Goal: Information Seeking & Learning: Learn about a topic

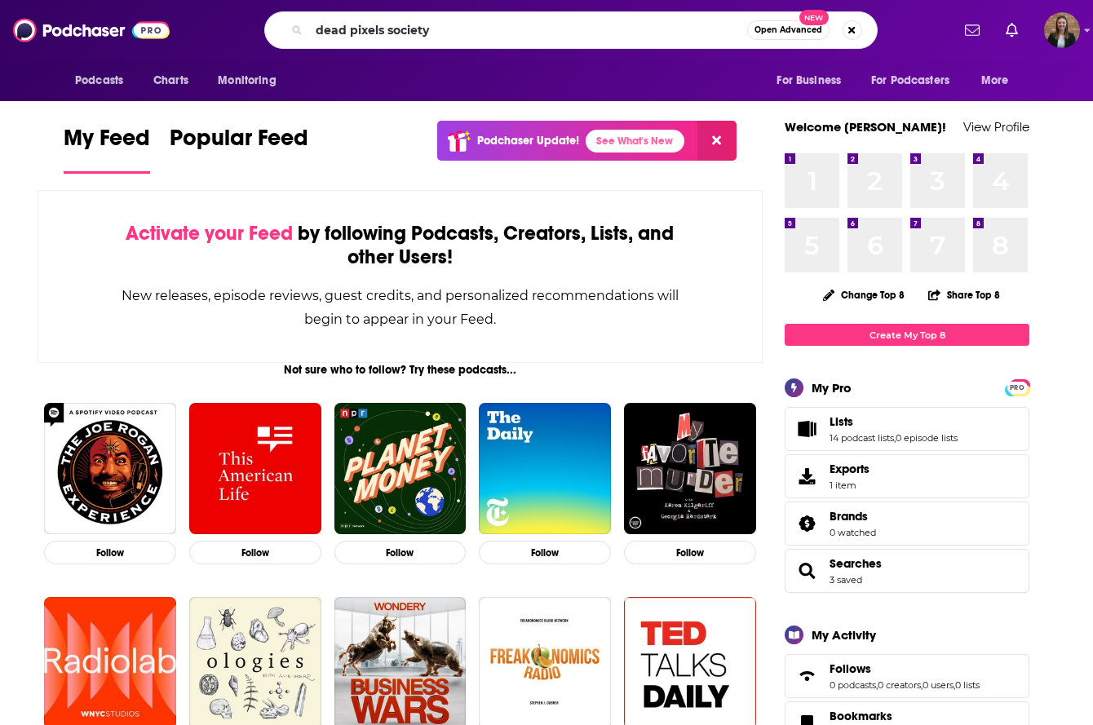
type input "dead pixels society"
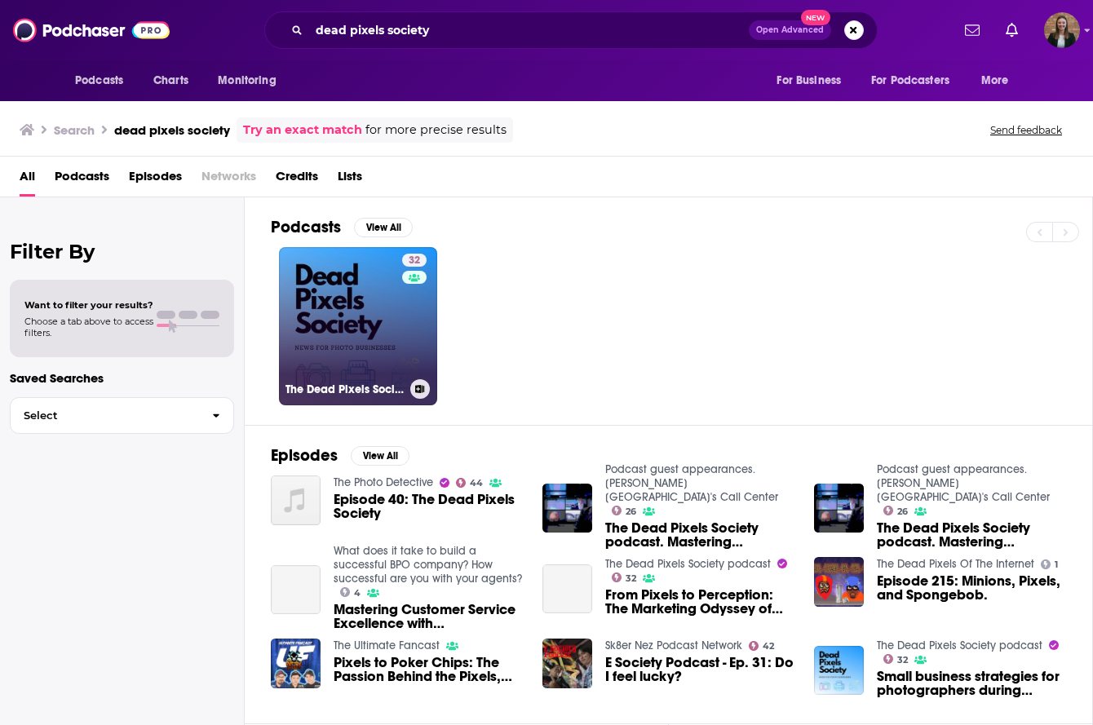
click at [341, 309] on link "32 The Dead Pixels Society podcast" at bounding box center [358, 326] width 158 height 158
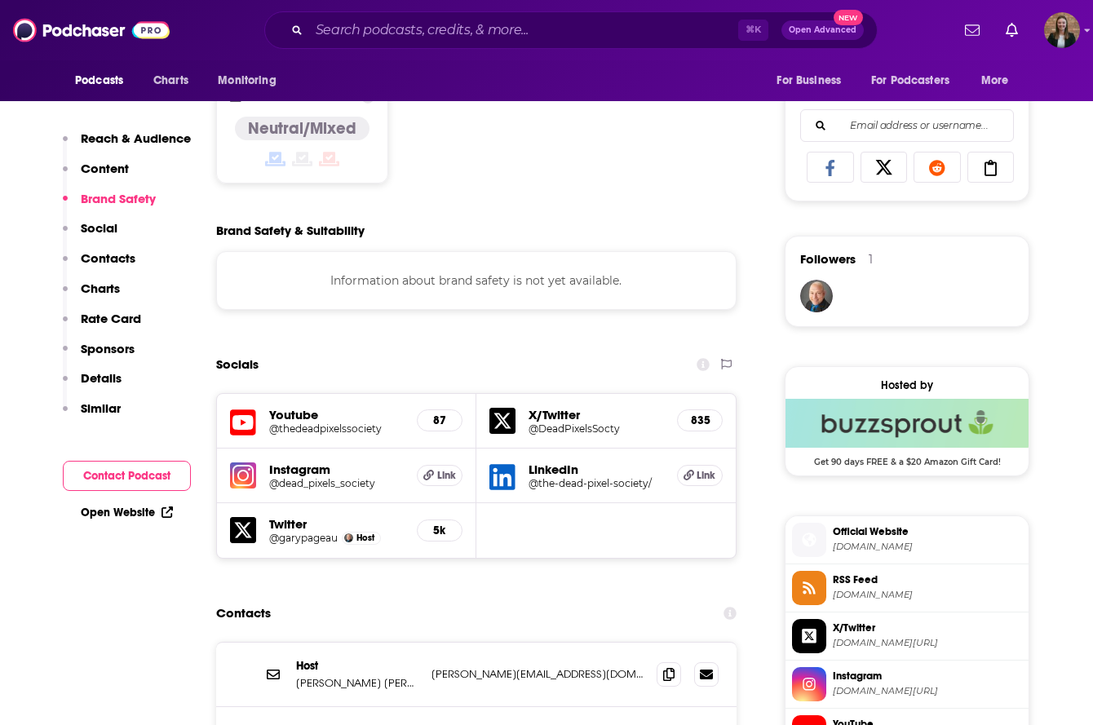
scroll to position [1041, 0]
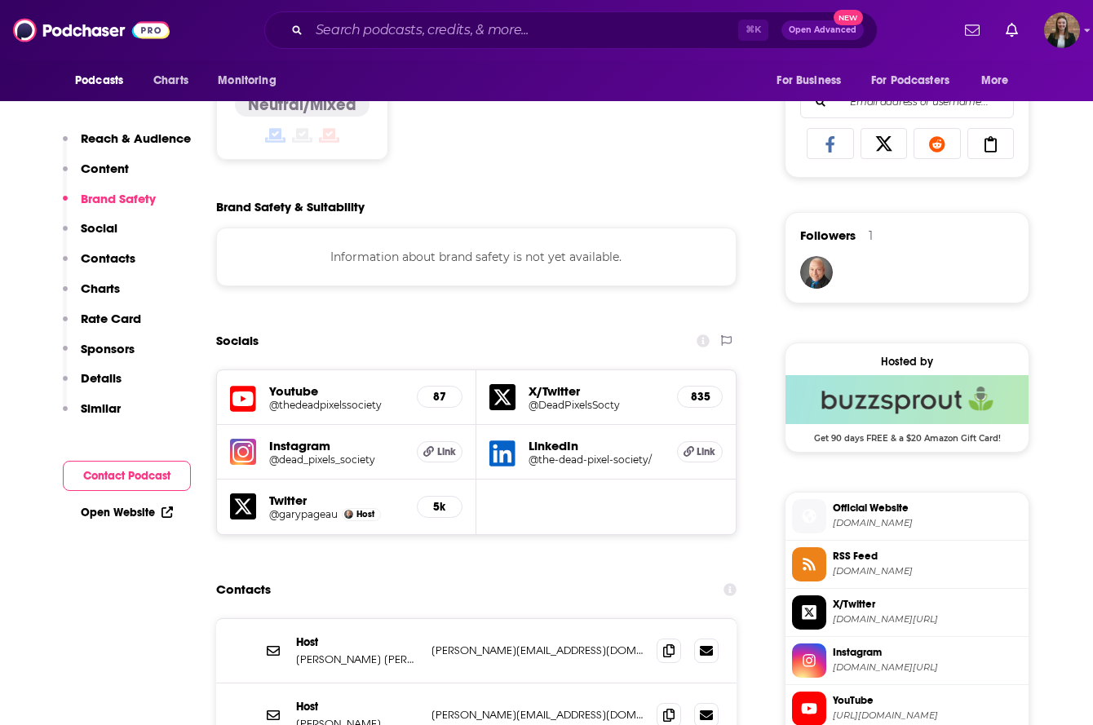
click at [308, 404] on h5 "@thedeadpixelssociety" at bounding box center [336, 405] width 135 height 12
